Goal: Use online tool/utility: Utilize a website feature to perform a specific function

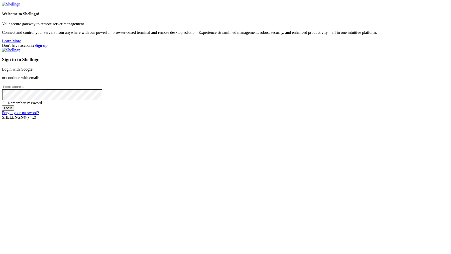
type input "[PERSON_NAME][EMAIL_ADDRESS][DOMAIN_NAME]"
click at [14, 111] on input "Login" at bounding box center [8, 107] width 12 height 5
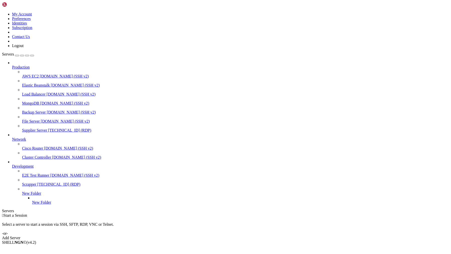
click at [24, 128] on span "Supplier Server" at bounding box center [34, 130] width 25 height 4
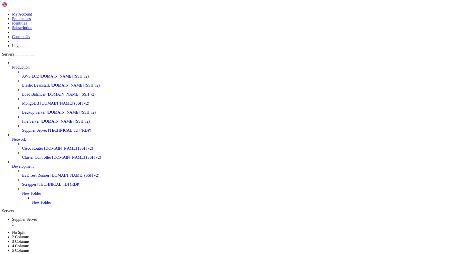
drag, startPoint x: 116, startPoint y: 395, endPoint x: 151, endPoint y: 394, distance: 34.3
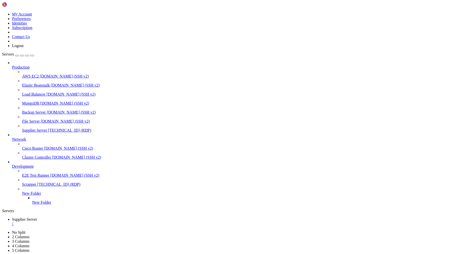
click at [99, 222] on div "" at bounding box center [230, 224] width 437 height 5
